Goal: Task Accomplishment & Management: Use online tool/utility

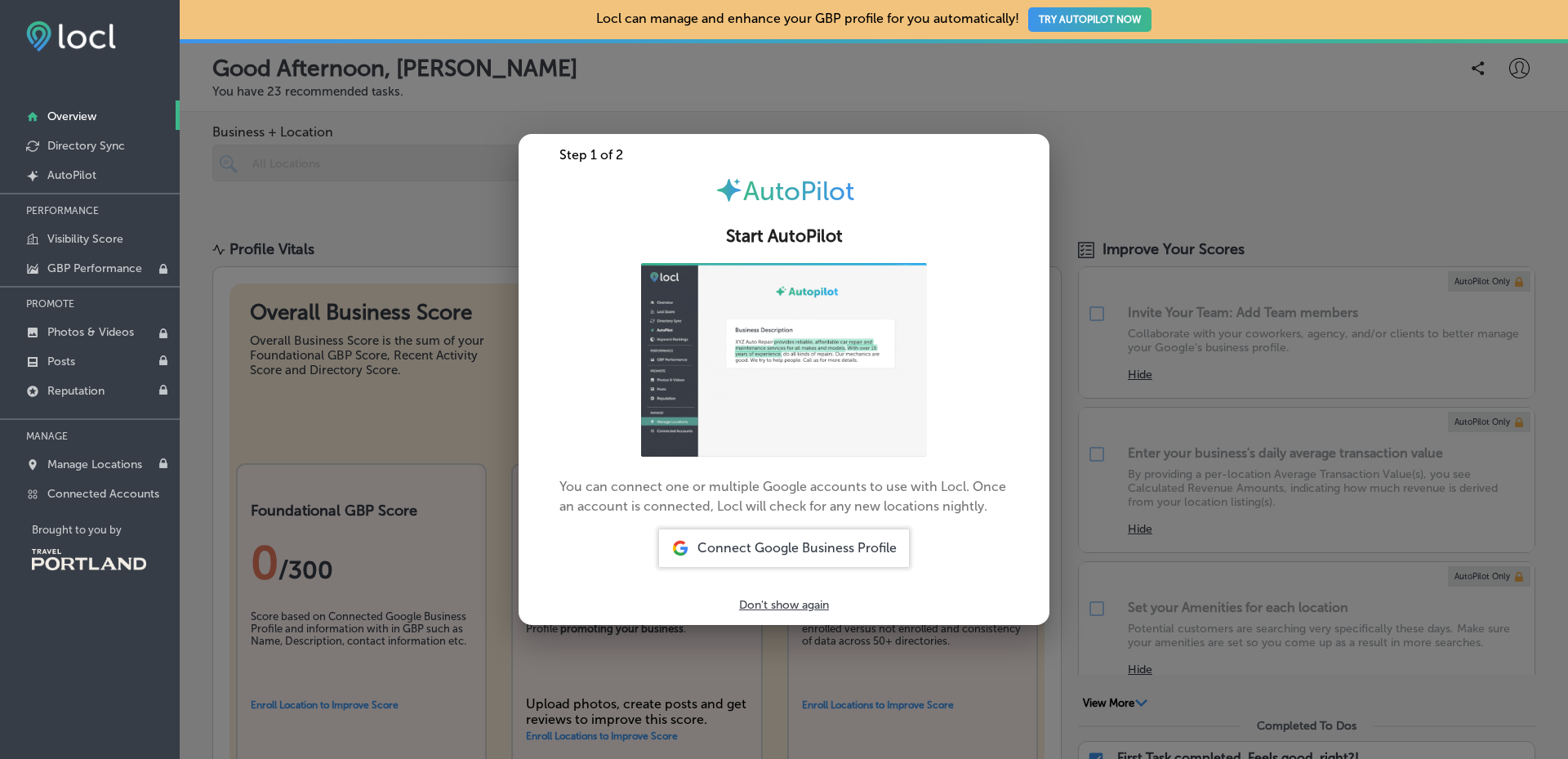
click at [1140, 98] on div at bounding box center [784, 379] width 1568 height 759
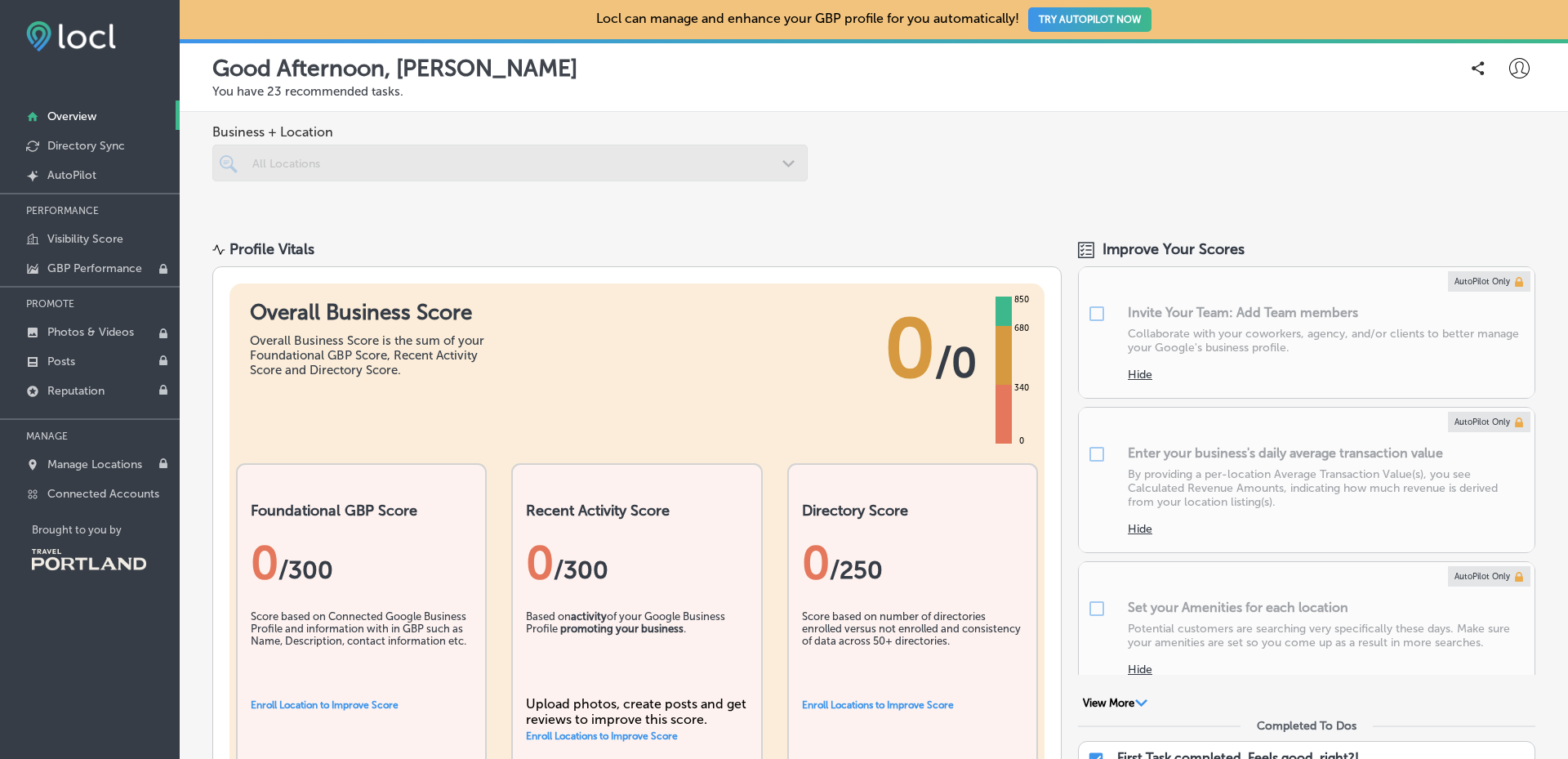
click at [1107, 18] on button "TRY AUTOPILOT NOW" at bounding box center [1090, 20] width 124 height 25
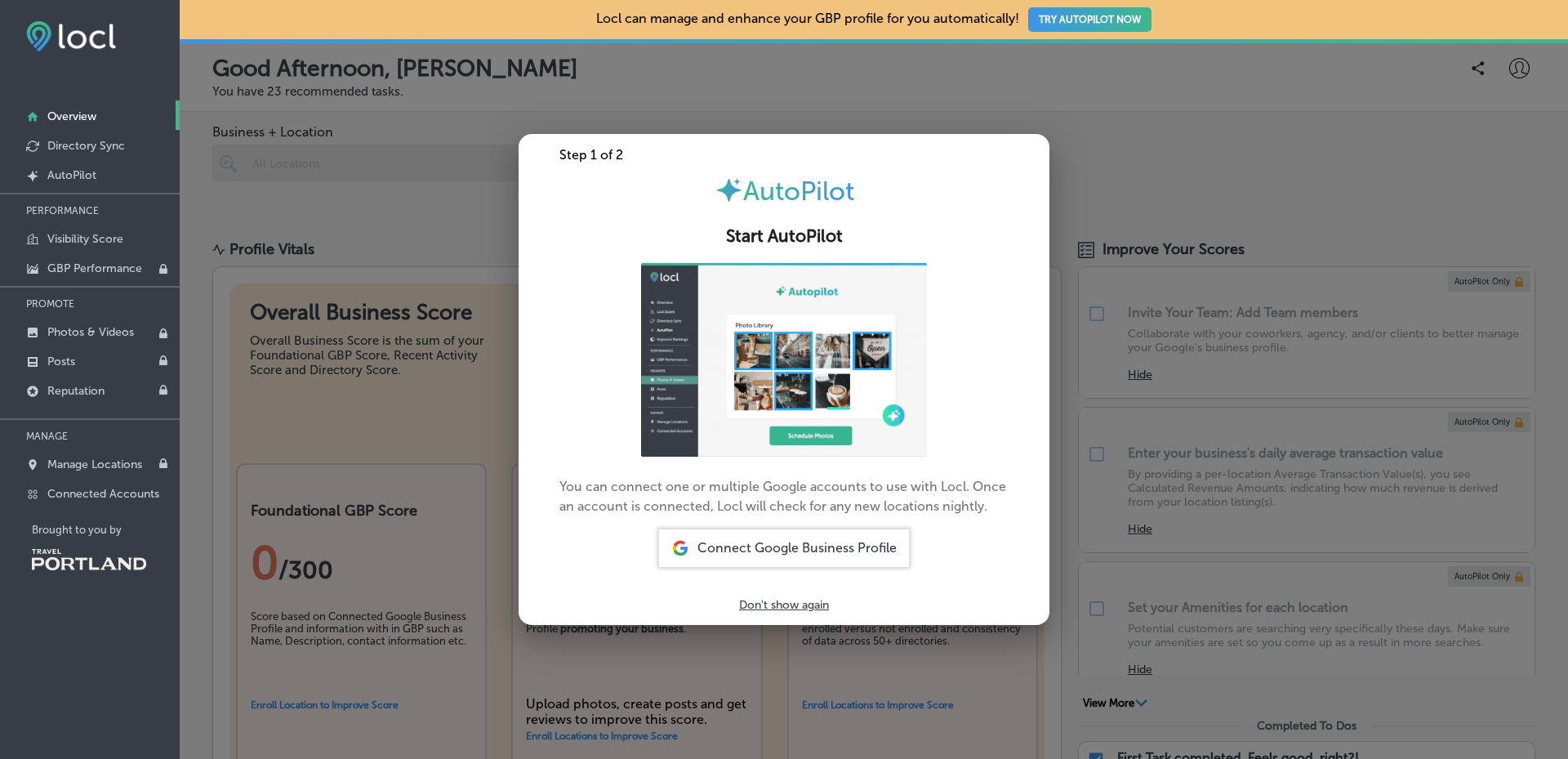
click at [766, 552] on span "Connect Google Business Profile" at bounding box center [797, 547] width 199 height 16
